Goal: Find contact information: Find contact information

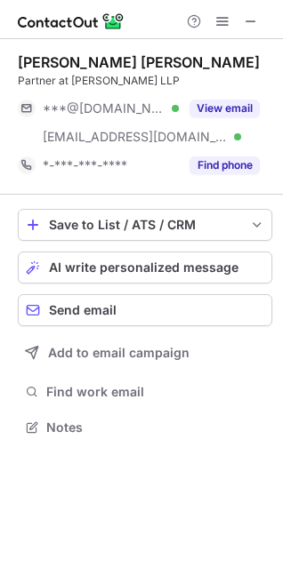
scroll to position [415, 283]
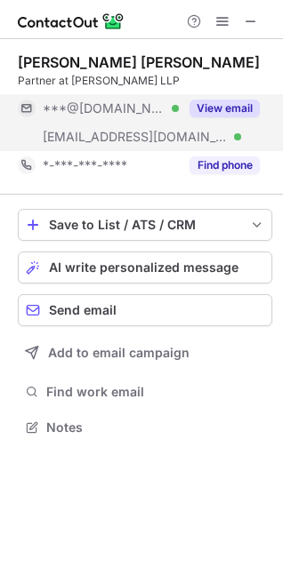
click at [215, 109] on button "View email" at bounding box center [224, 109] width 70 height 18
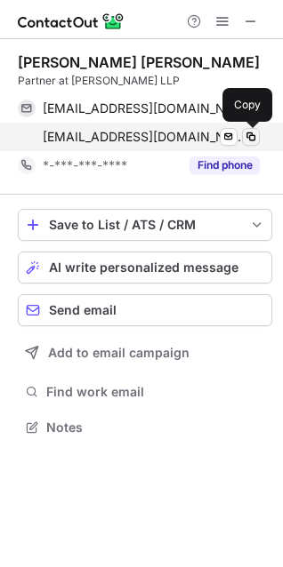
click at [248, 137] on span at bounding box center [251, 137] width 14 height 14
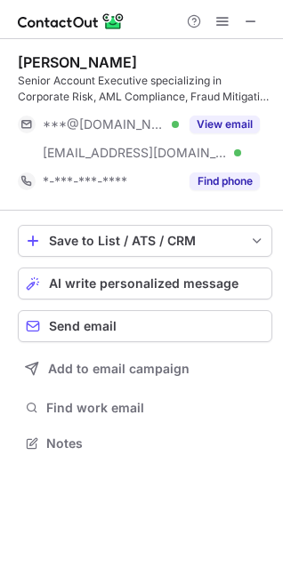
scroll to position [431, 283]
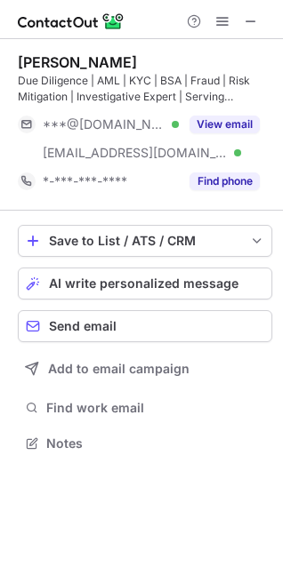
scroll to position [431, 283]
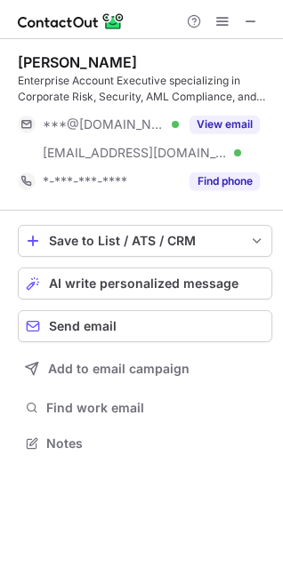
scroll to position [431, 283]
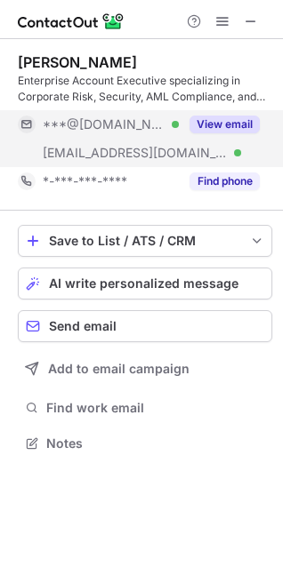
click at [243, 123] on button "View email" at bounding box center [224, 125] width 70 height 18
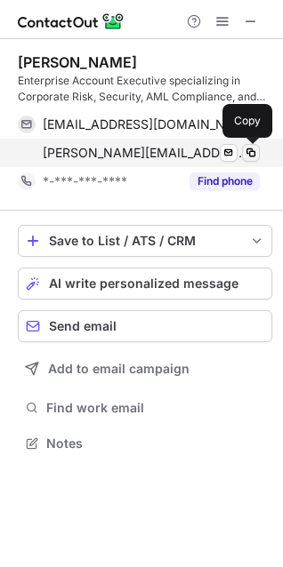
click at [250, 152] on span at bounding box center [251, 153] width 14 height 14
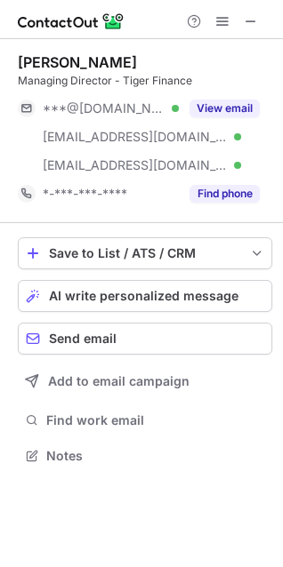
scroll to position [444, 283]
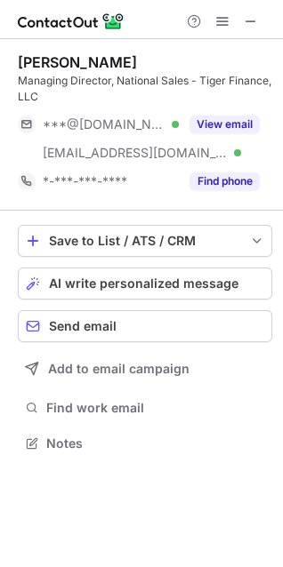
scroll to position [431, 283]
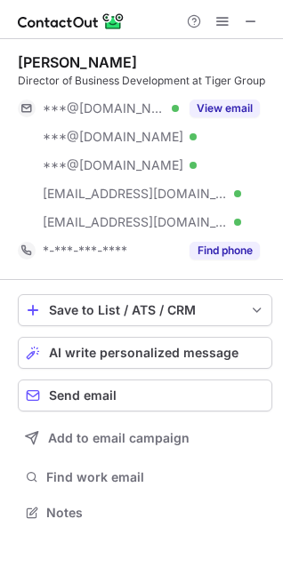
scroll to position [500, 283]
